Goal: Task Accomplishment & Management: Manage account settings

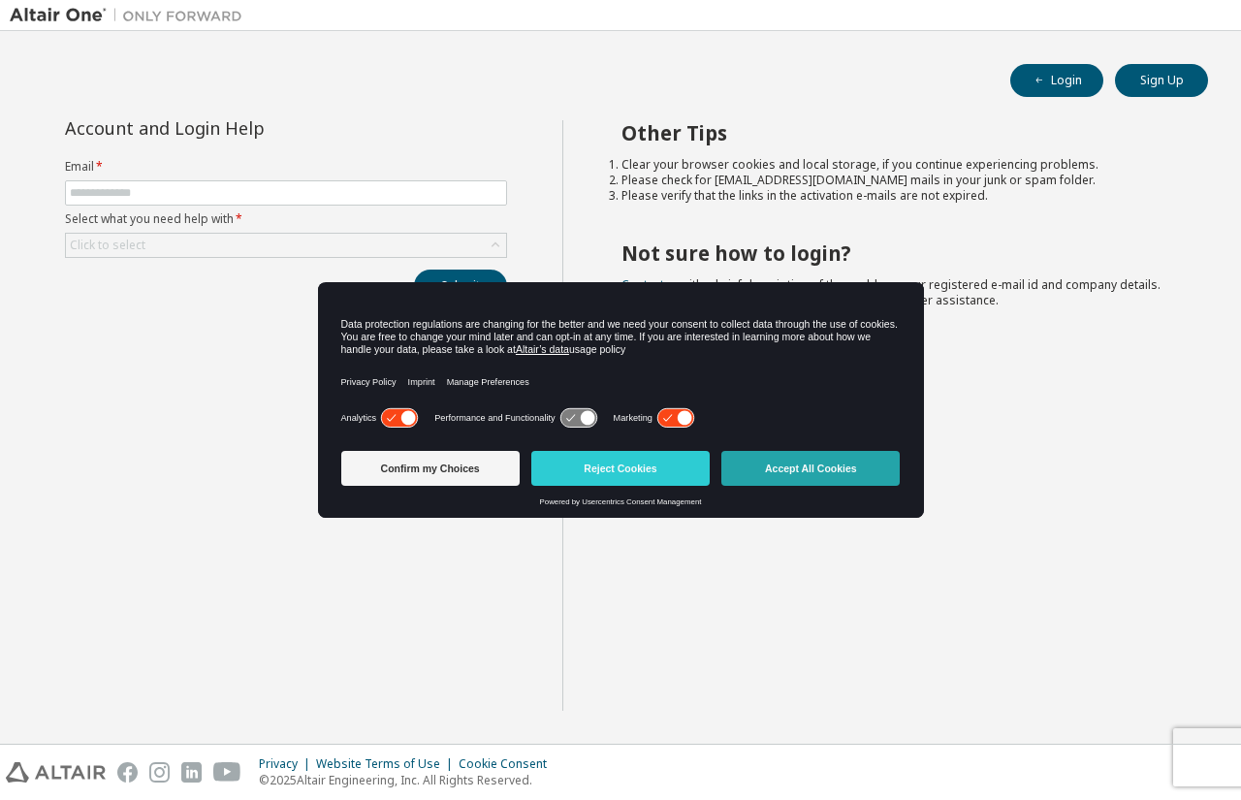
click at [816, 464] on button "Accept All Cookies" at bounding box center [810, 468] width 178 height 35
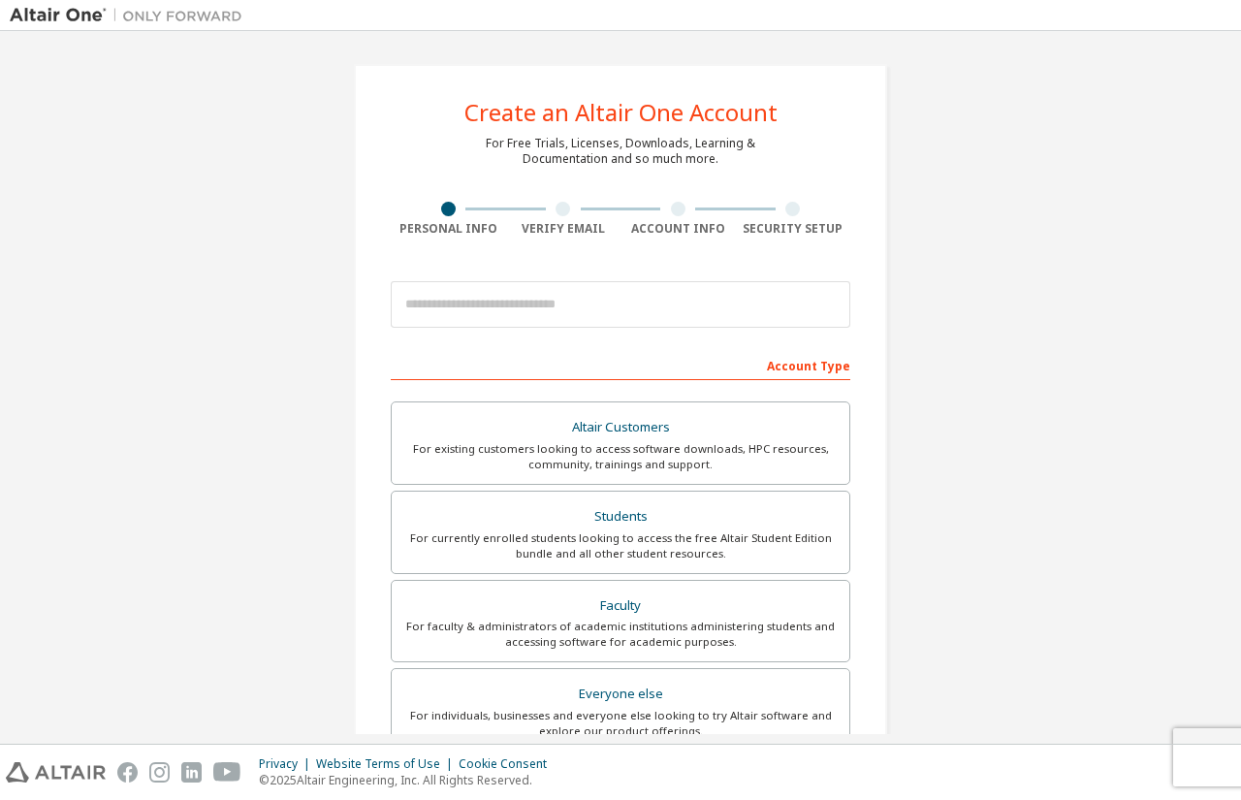
click at [561, 213] on div at bounding box center [563, 209] width 15 height 15
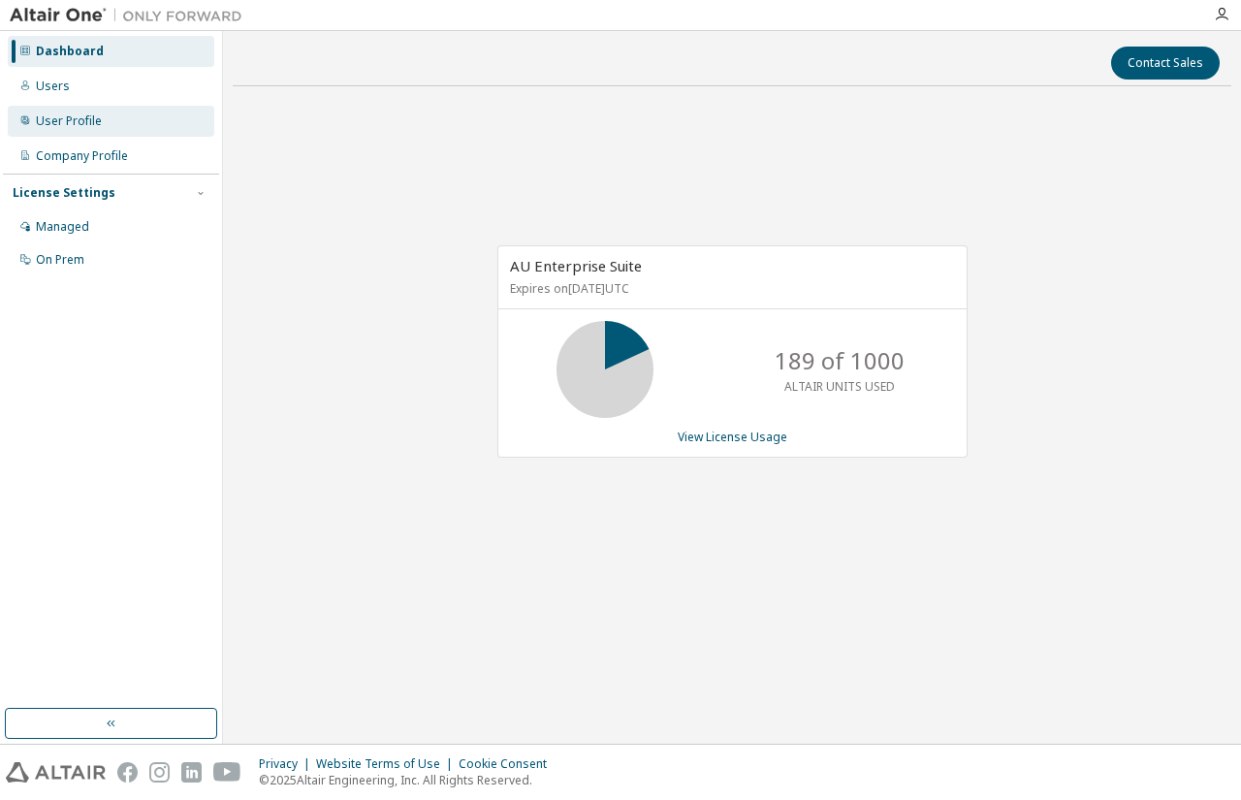
click at [91, 119] on div "User Profile" at bounding box center [69, 121] width 66 height 16
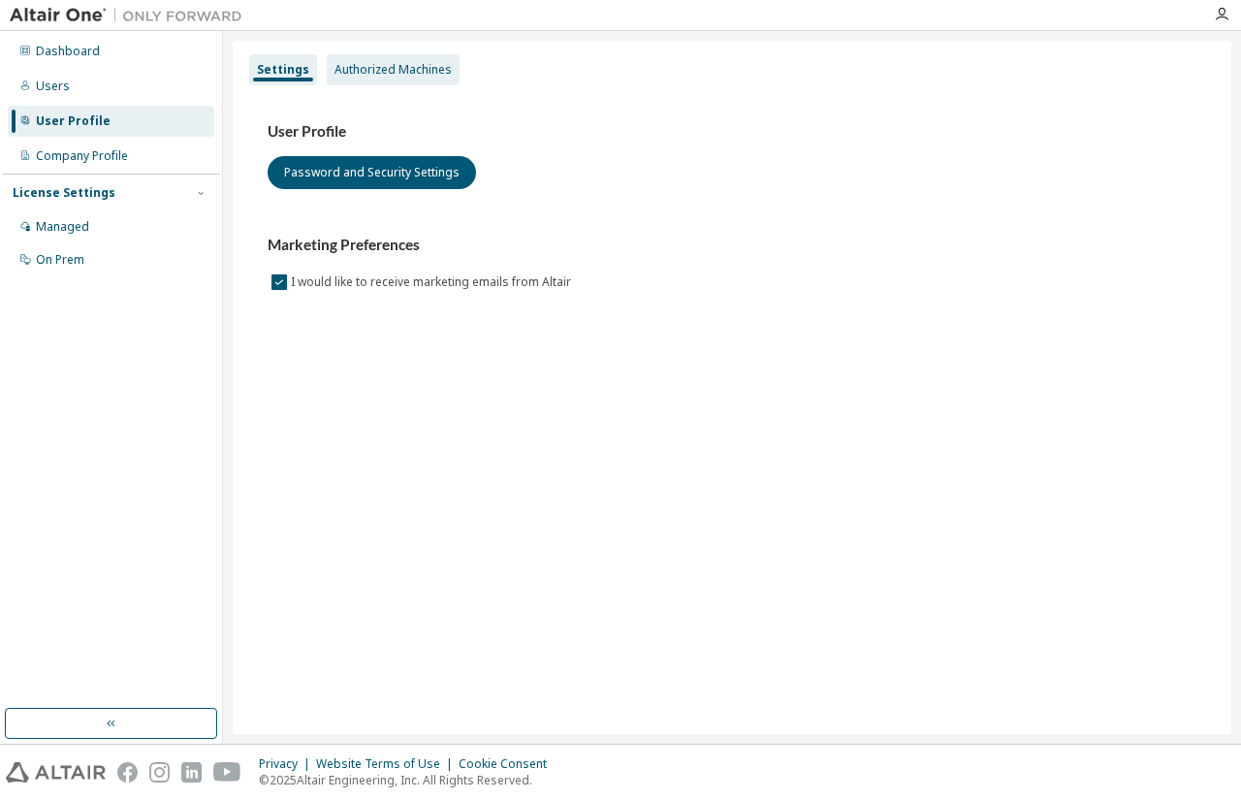
click at [365, 64] on div "Authorized Machines" at bounding box center [392, 70] width 117 height 16
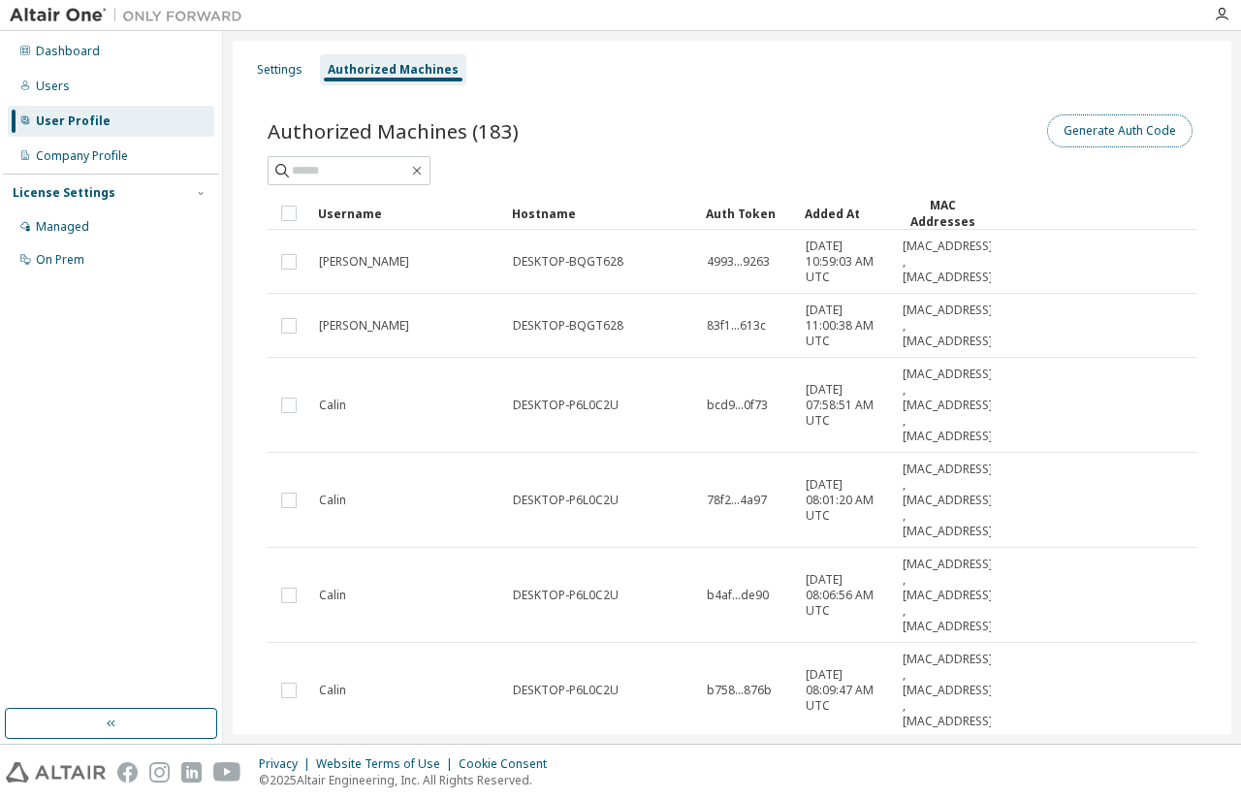
click at [1132, 131] on button "Generate Auth Code" at bounding box center [1119, 130] width 145 height 33
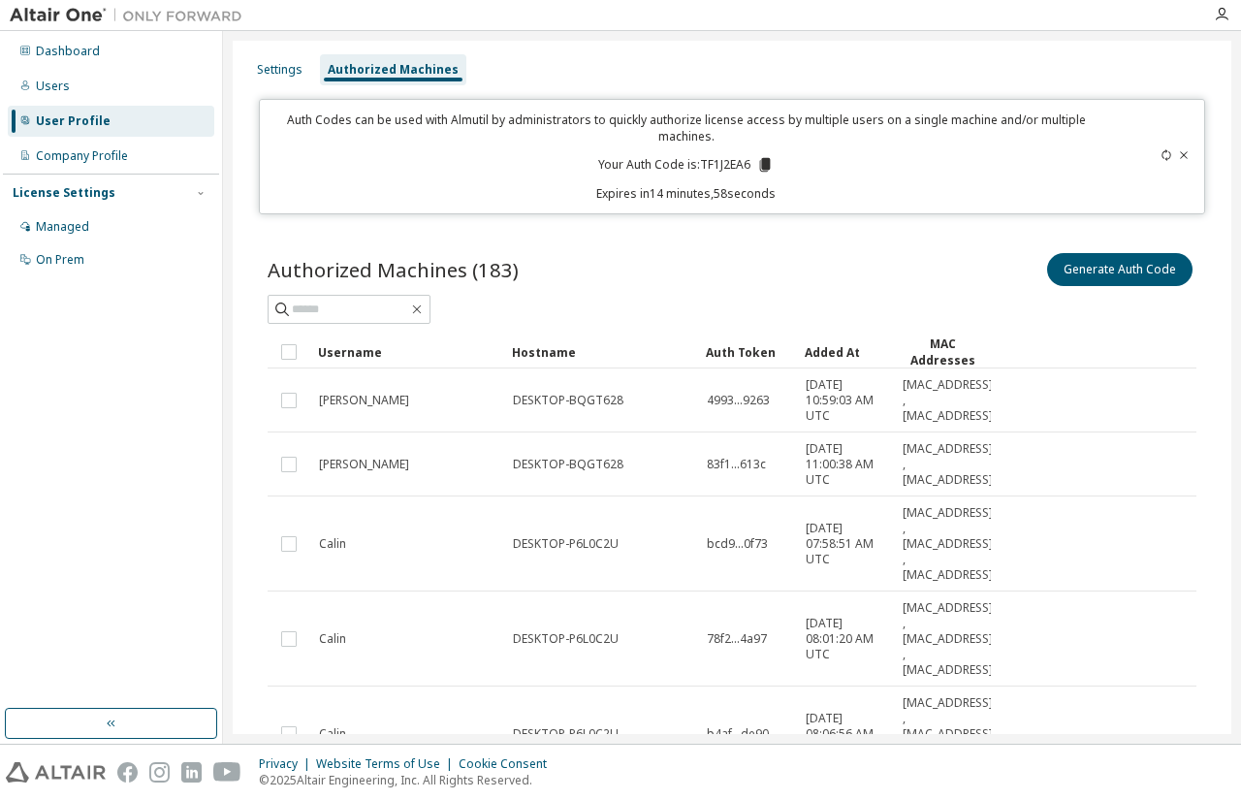
click at [722, 163] on p "Your Auth Code is: TF1J2EA6" at bounding box center [685, 164] width 175 height 17
copy p "TF1J2EA6"
